Goal: Information Seeking & Learning: Learn about a topic

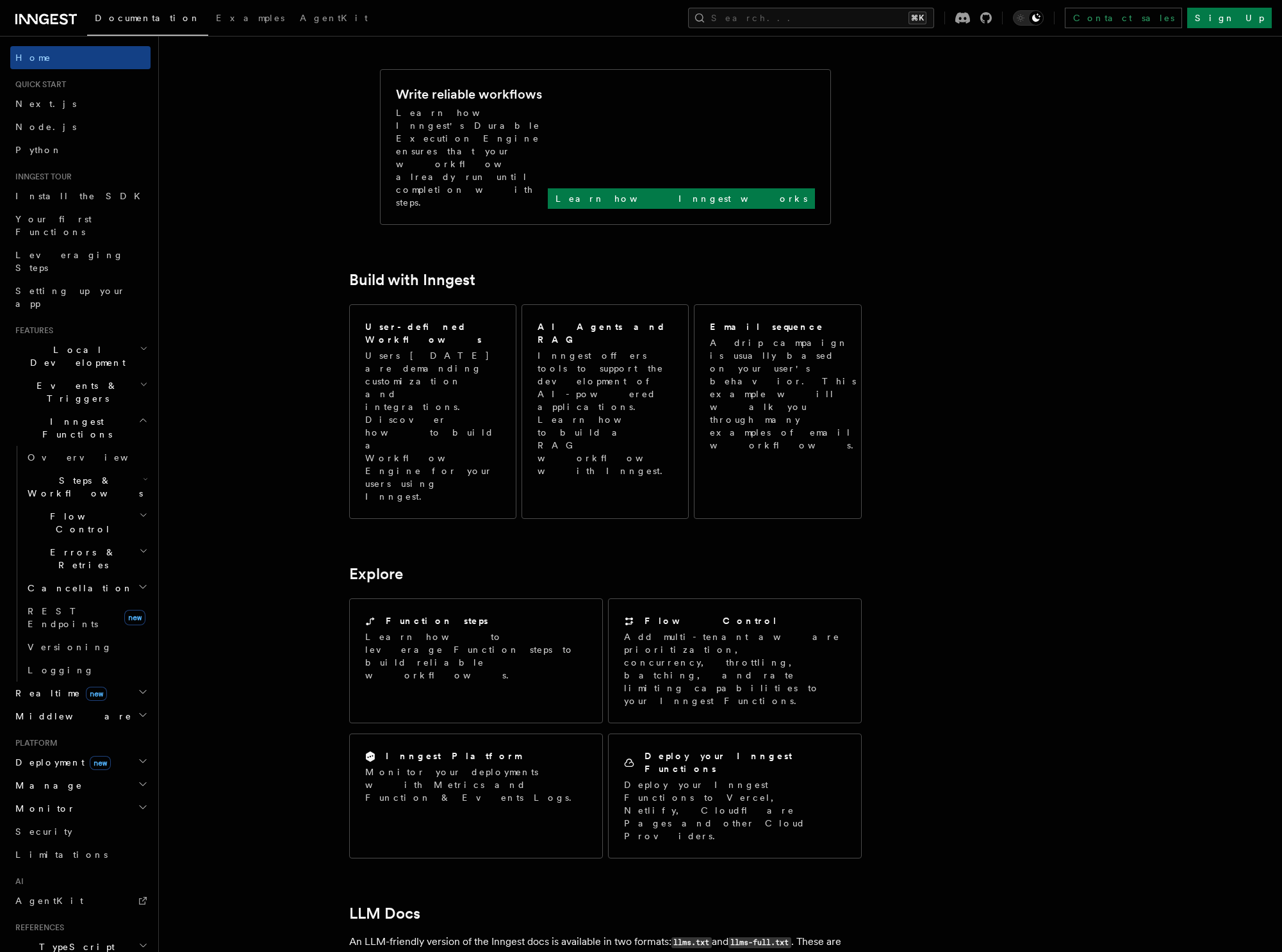
scroll to position [519, 0]
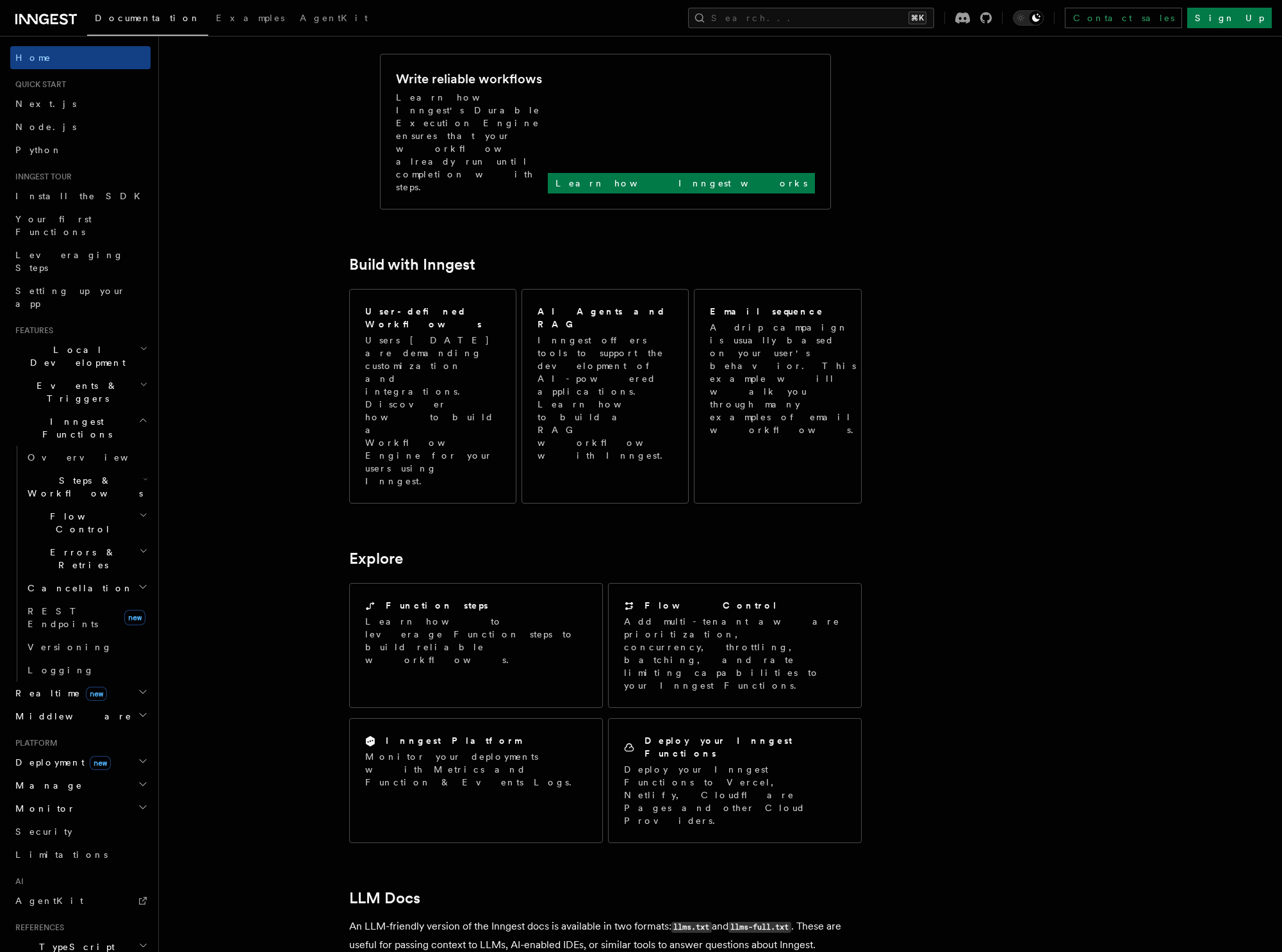
scroll to position [0, 0]
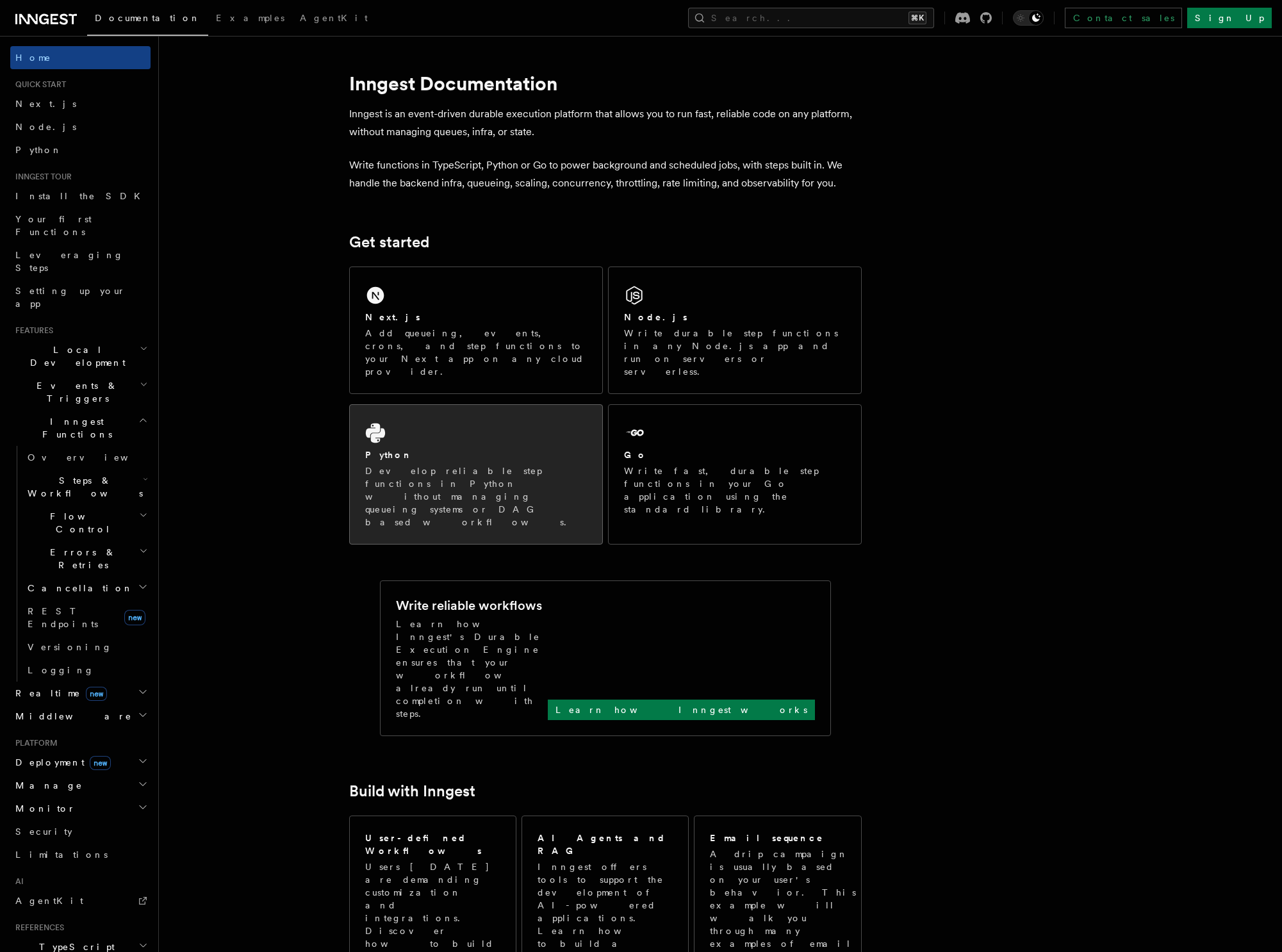
click at [485, 465] on p "Develop reliable step functions in Python without managing queueing systems or …" at bounding box center [476, 497] width 221 height 64
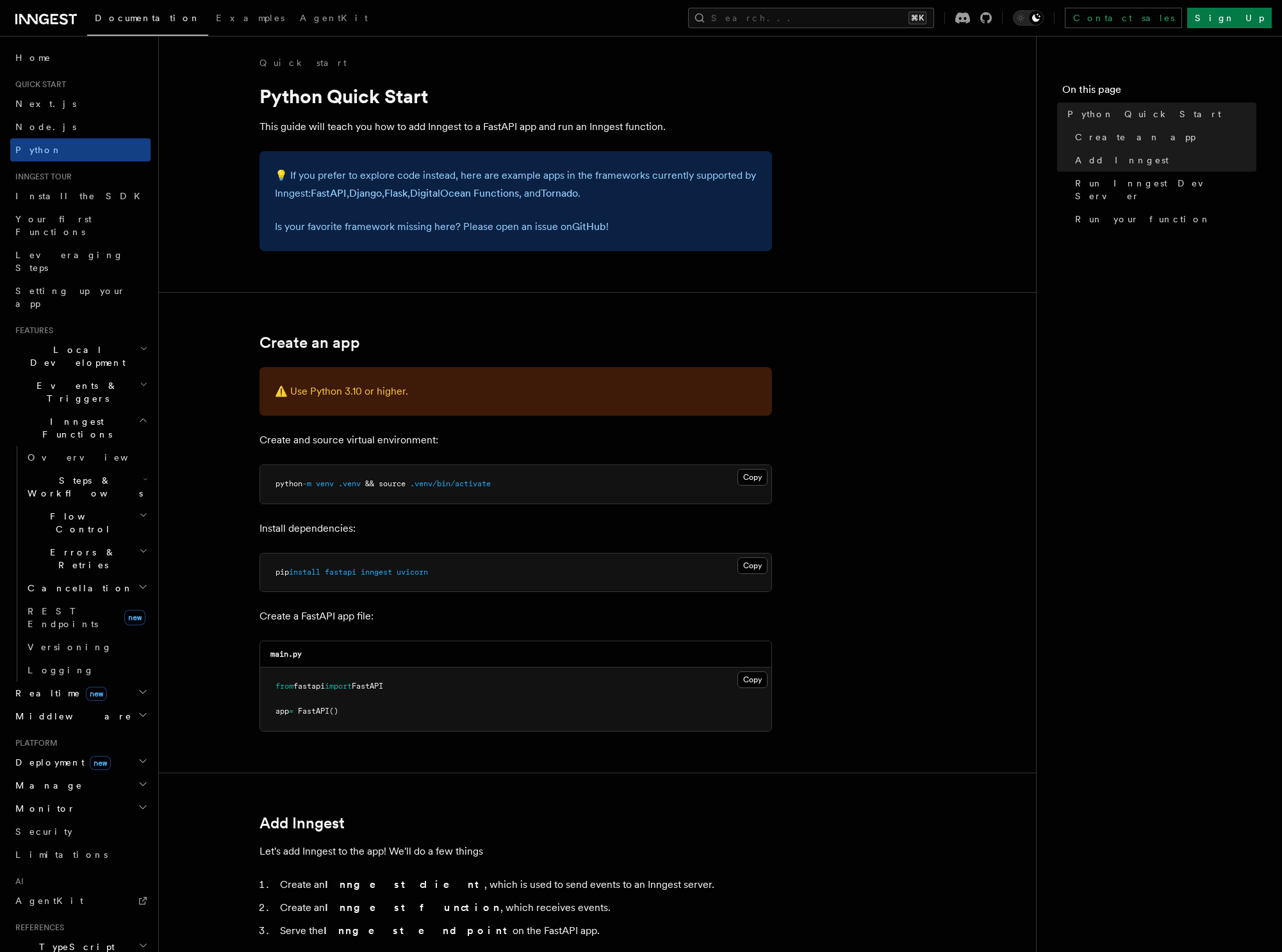
click at [107, 17] on span "Documentation" at bounding box center [148, 18] width 106 height 10
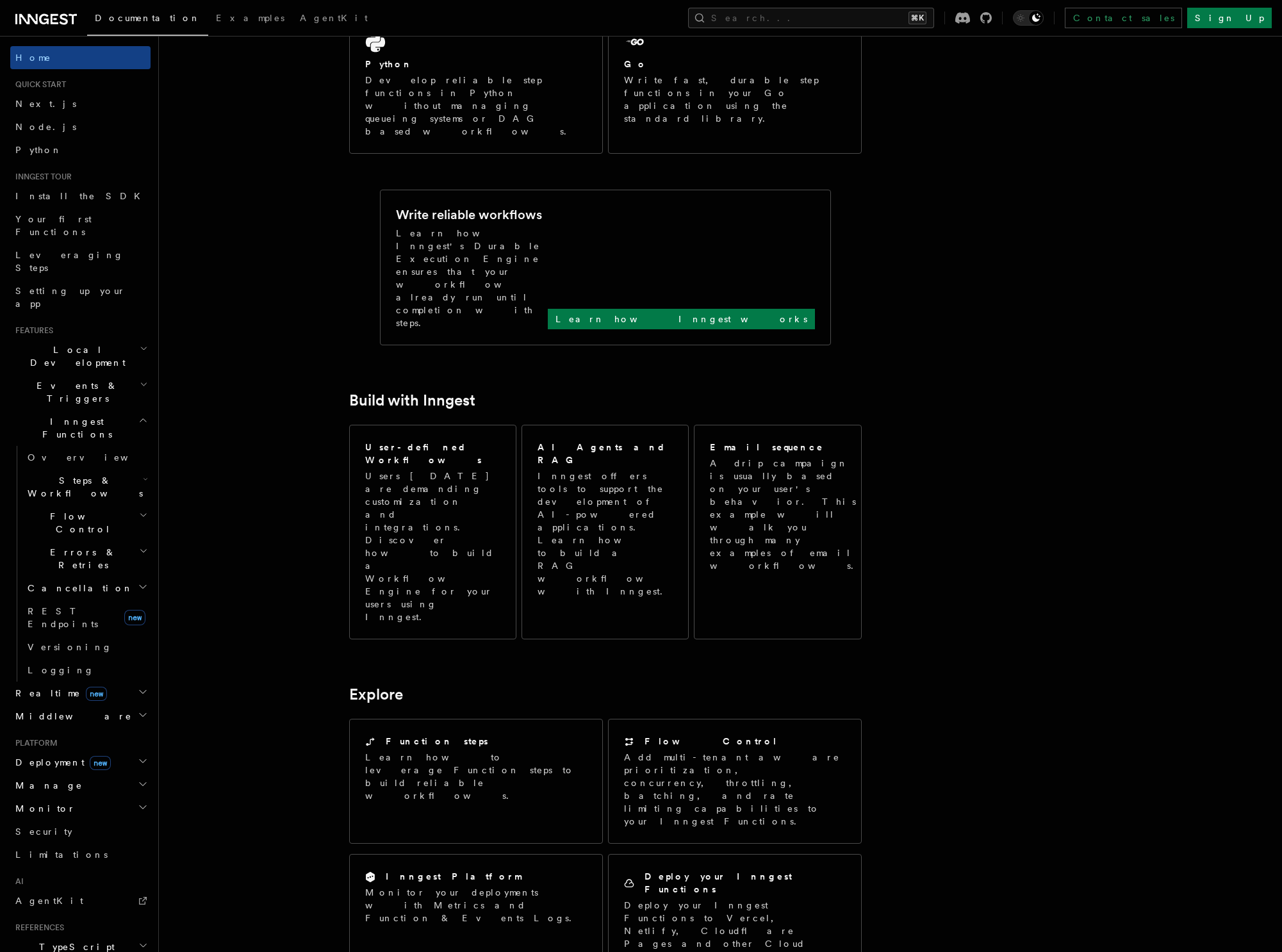
scroll to position [683, 0]
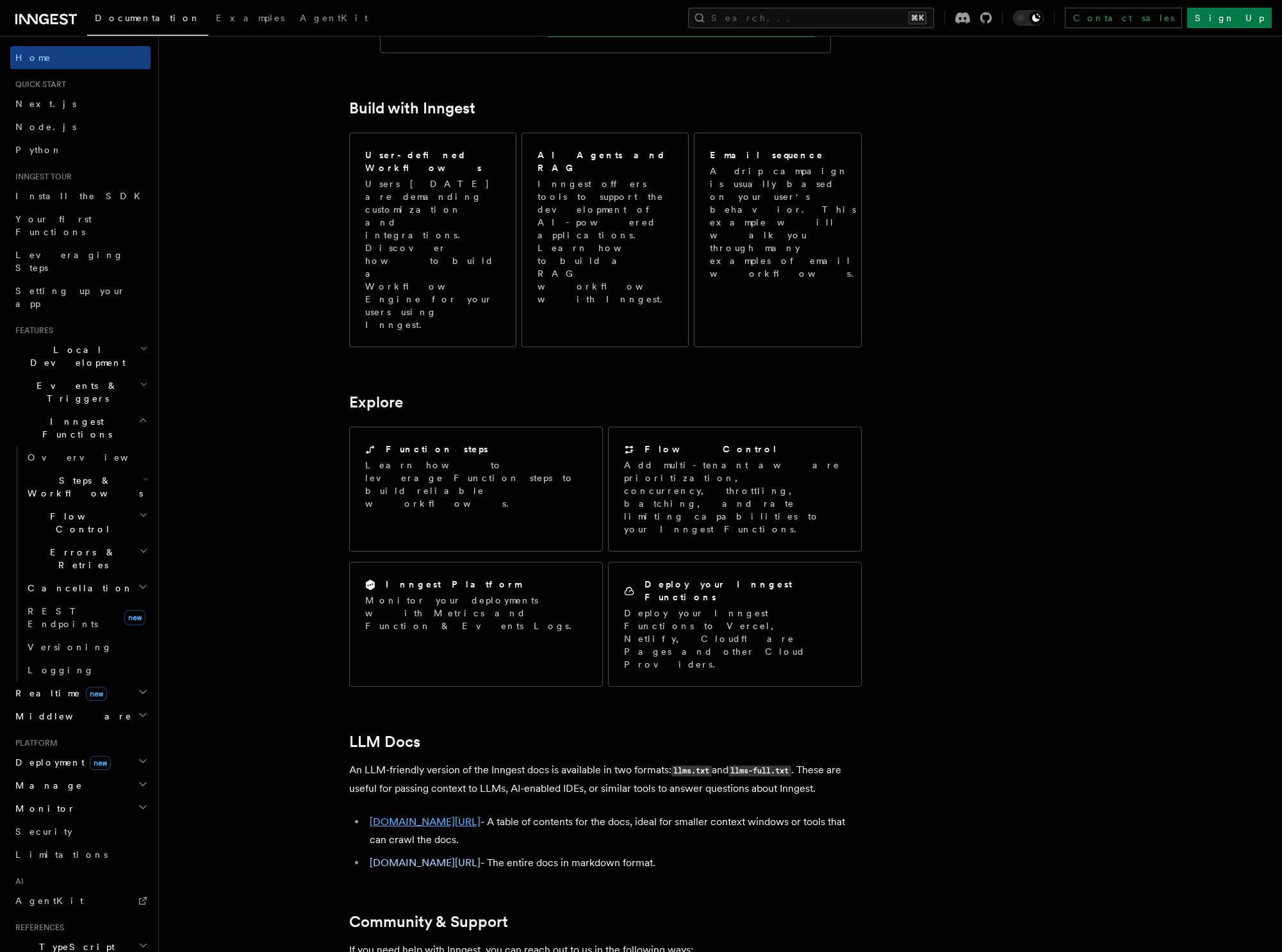
click at [456, 815] on link "[DOMAIN_NAME][URL]" at bounding box center [425, 821] width 111 height 13
